Goal: Information Seeking & Learning: Learn about a topic

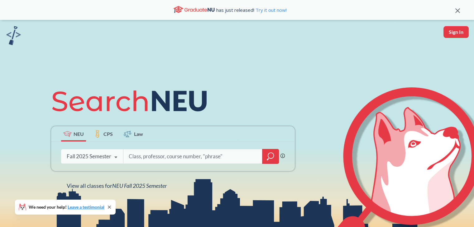
click at [96, 157] on div "Fall 2025 Semester" at bounding box center [89, 156] width 45 height 7
click at [28, 116] on div "NEU CPS Law Phrase search guarantees the exact search appears in the results. E…" at bounding box center [237, 137] width 474 height 234
click at [227, 162] on input "search" at bounding box center [193, 156] width 130 height 13
type input "is 4220"
type input "ds 4400"
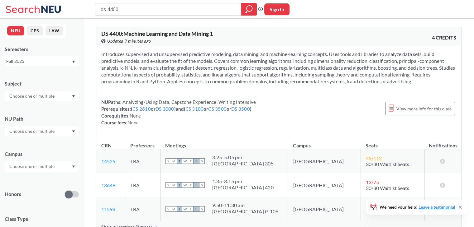
click at [59, 63] on div "Fall 2025" at bounding box center [38, 61] width 65 height 7
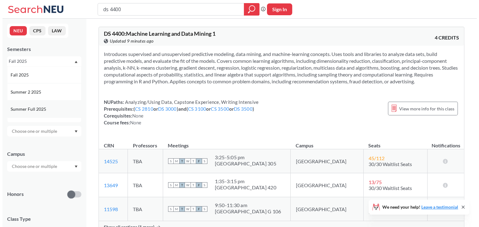
scroll to position [17, 0]
click at [41, 115] on div "Summer 1 2025" at bounding box center [42, 108] width 74 height 17
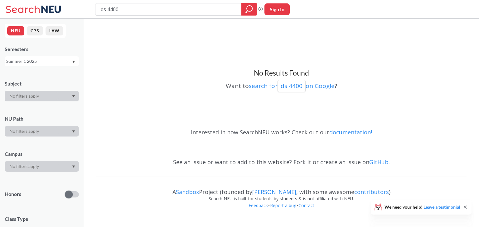
click at [55, 73] on div "NEU CPS LAW Semesters Summer 1 2025 Subject NU Path Campus Honors Class Type Co…" at bounding box center [41, 123] width 83 height 209
click at [41, 55] on div "Semesters Summer 1 2025" at bounding box center [42, 56] width 74 height 21
click at [38, 60] on div "Summer 1 2025" at bounding box center [38, 61] width 65 height 7
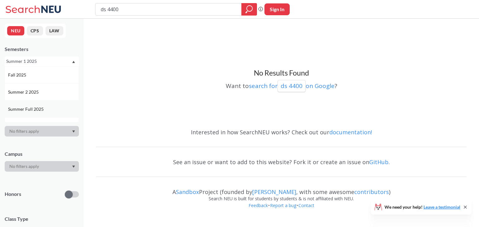
click at [29, 106] on span "Summer Full 2025" at bounding box center [26, 109] width 37 height 7
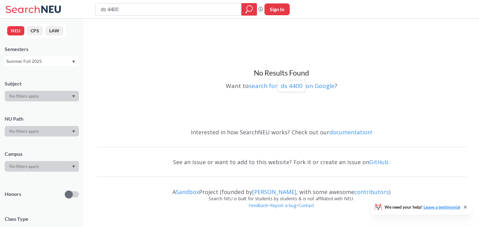
click at [46, 64] on div "Summer Full 2025" at bounding box center [38, 61] width 65 height 7
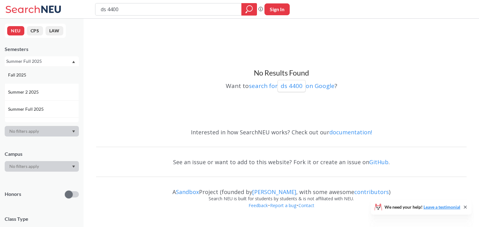
click at [39, 77] on div "Fall 2025" at bounding box center [43, 75] width 70 height 7
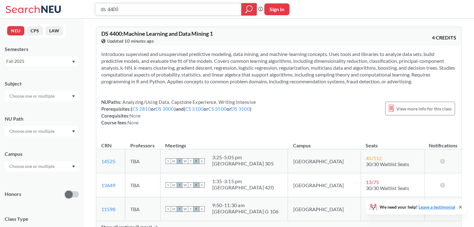
click at [129, 4] on input "ds 4400" at bounding box center [168, 9] width 137 height 11
type input "cs 6140"
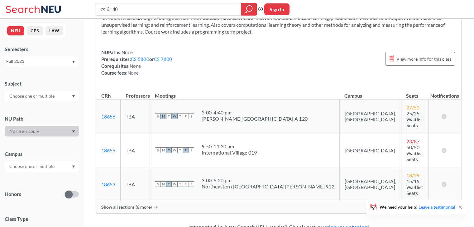
click at [149, 205] on span "Show all sections (6 more)" at bounding box center [126, 208] width 50 height 6
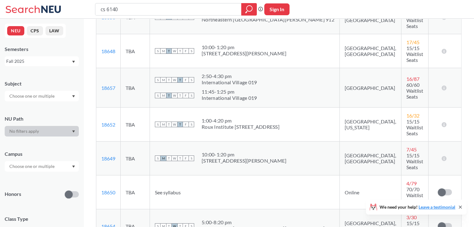
scroll to position [222, 0]
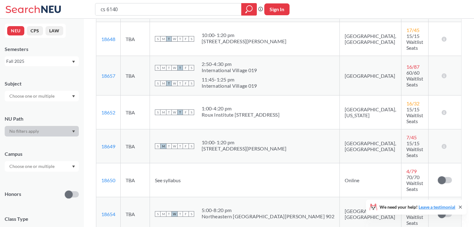
click at [31, 65] on div "Fall 2025" at bounding box center [42, 61] width 74 height 10
click at [29, 107] on span "Summer 1 2025" at bounding box center [24, 110] width 32 height 7
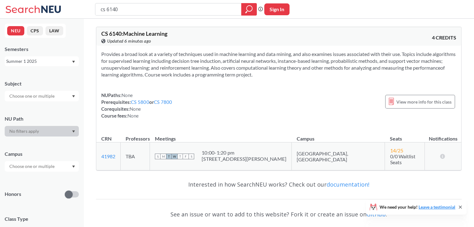
click at [33, 64] on div "Summer 1 2025" at bounding box center [38, 61] width 65 height 7
click at [30, 106] on span "Summer Full 2025" at bounding box center [26, 109] width 37 height 7
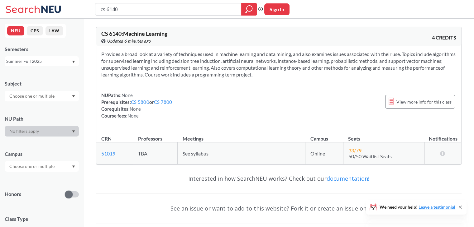
click at [57, 58] on div "Summer Full 2025" at bounding box center [38, 61] width 65 height 7
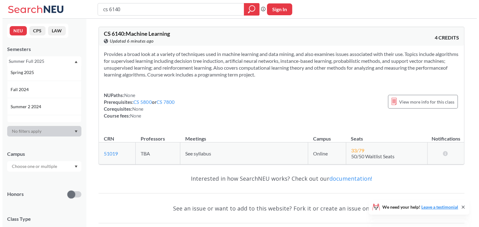
scroll to position [79, 0]
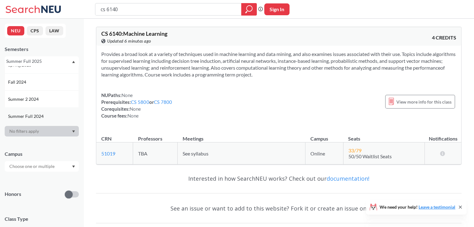
click at [32, 115] on span "Summer Full 2024" at bounding box center [26, 116] width 37 height 7
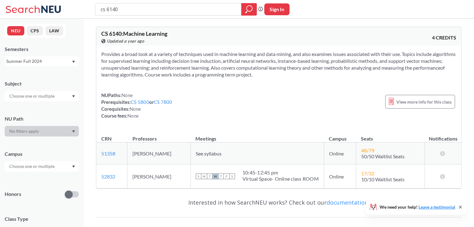
click at [27, 67] on div "NEU CPS LAW Semesters Summer Full 2024 Subject NU Path Campus Honors Class Type…" at bounding box center [41, 123] width 83 height 209
click at [27, 70] on div "NEU CPS LAW Semesters Summer Full 2024 Subject NU Path Campus Honors Class Type…" at bounding box center [41, 123] width 83 height 209
click at [26, 64] on div "Summer Full 2024" at bounding box center [38, 61] width 65 height 7
click at [31, 73] on div "Fall 2025" at bounding box center [43, 75] width 70 height 7
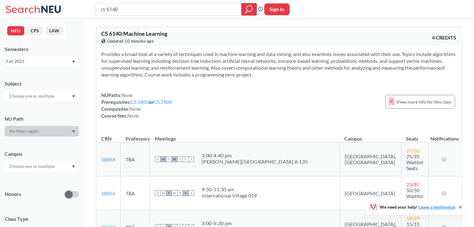
click at [29, 60] on div "Fall 2025" at bounding box center [38, 61] width 65 height 7
click at [138, 88] on div "Provides a broad look at a variety of techniques used in machine learning and d…" at bounding box center [278, 87] width 365 height 83
click at [197, 97] on div "Provides a broad look at a variety of techniques used in machine learning and d…" at bounding box center [278, 87] width 365 height 83
click at [197, 97] on div "NUPaths: None Prerequisites: CS 5800 or CS 7800 Corequisites: None Course fees:…" at bounding box center [278, 105] width 355 height 27
drag, startPoint x: 222, startPoint y: 60, endPoint x: 280, endPoint y: 94, distance: 67.5
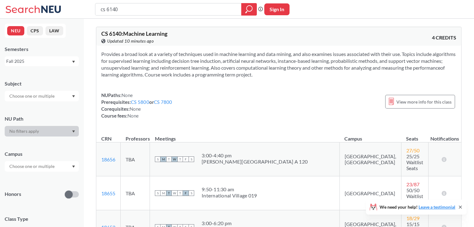
click at [280, 94] on div "Provides a broad look at a variety of techniques used in machine learning and d…" at bounding box center [278, 87] width 365 height 83
